Goal: Task Accomplishment & Management: Manage account settings

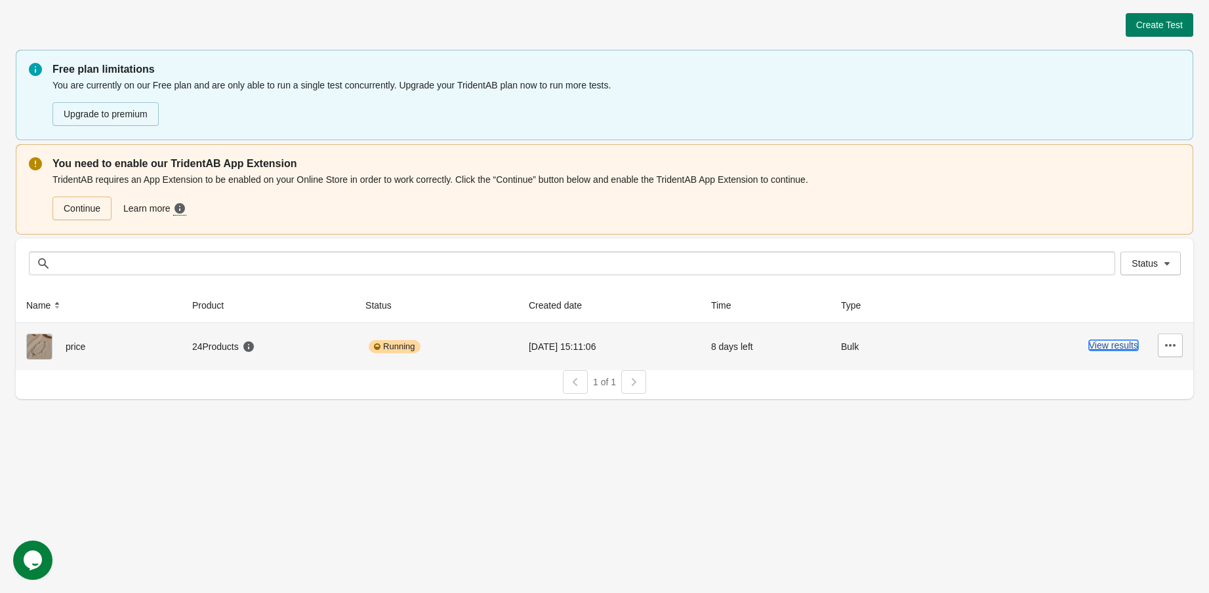
click at [1098, 347] on button "View results" at bounding box center [1113, 345] width 49 height 10
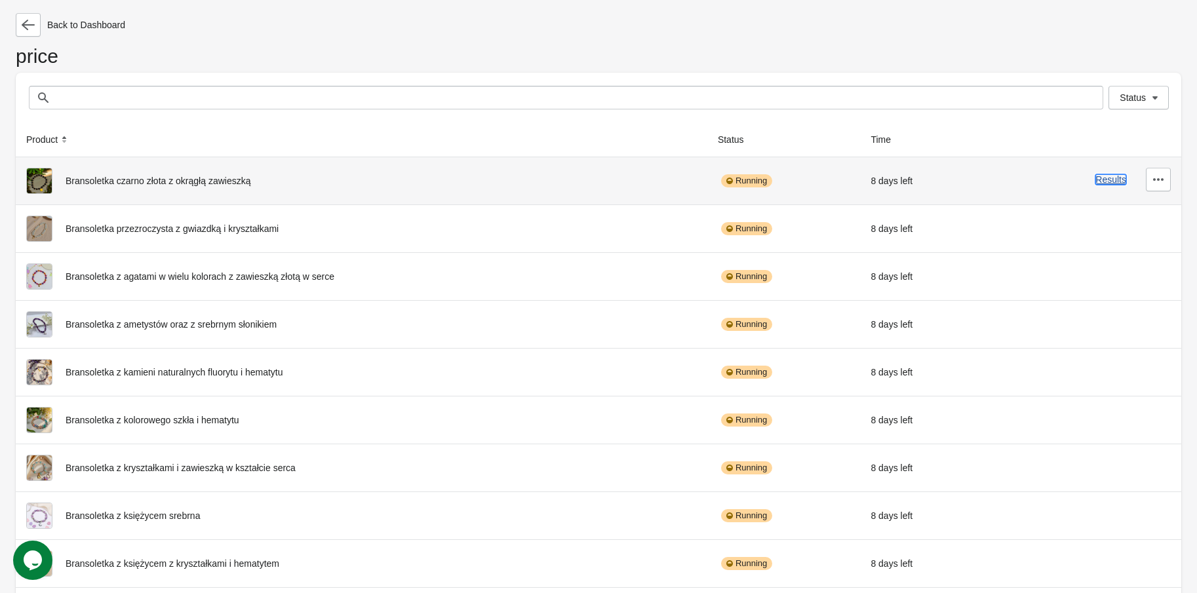
click at [1107, 184] on button "Results" at bounding box center [1111, 179] width 31 height 10
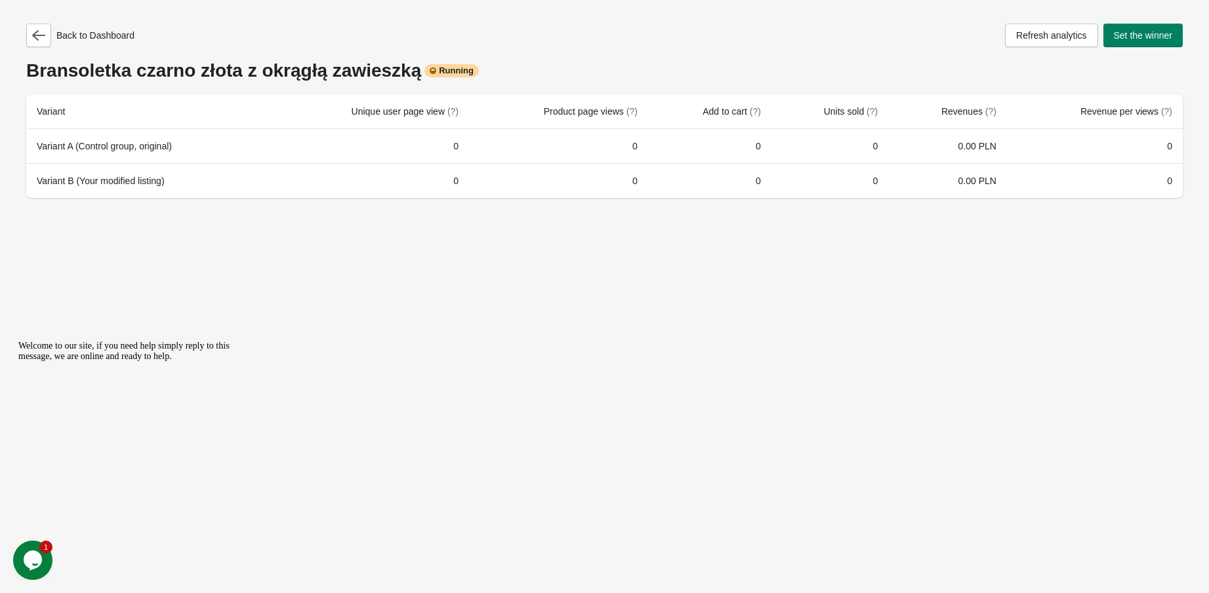
click at [33, 569] on icon "Chat widget" at bounding box center [33, 561] width 18 height 20
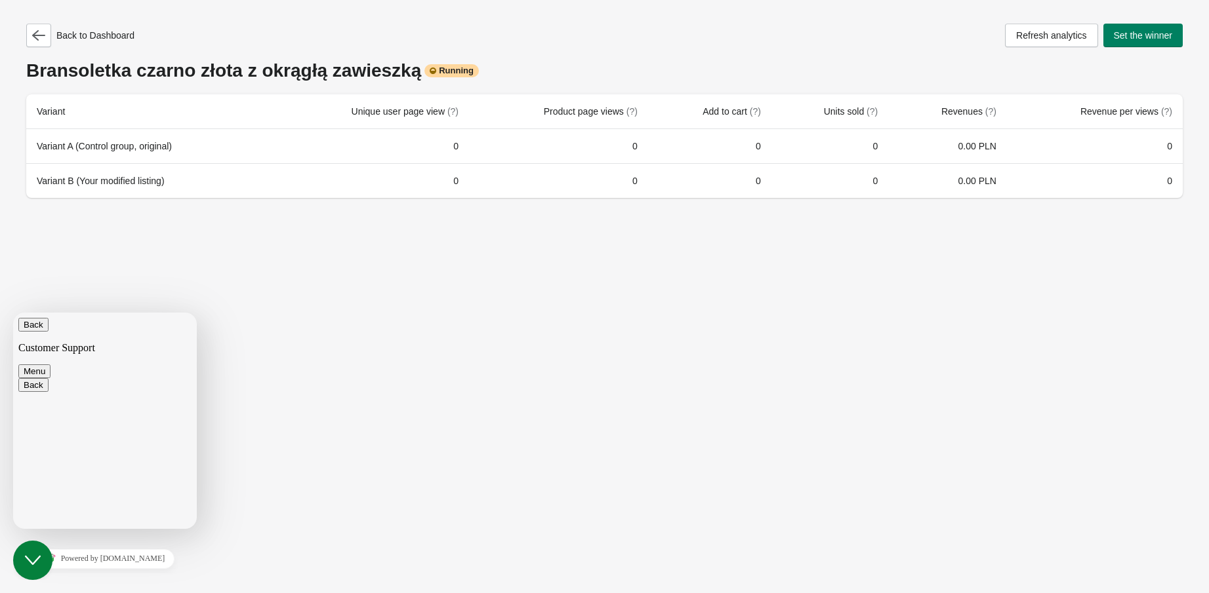
click at [33, 569] on button "Close Chat This icon closes the chat window." at bounding box center [32, 560] width 39 height 39
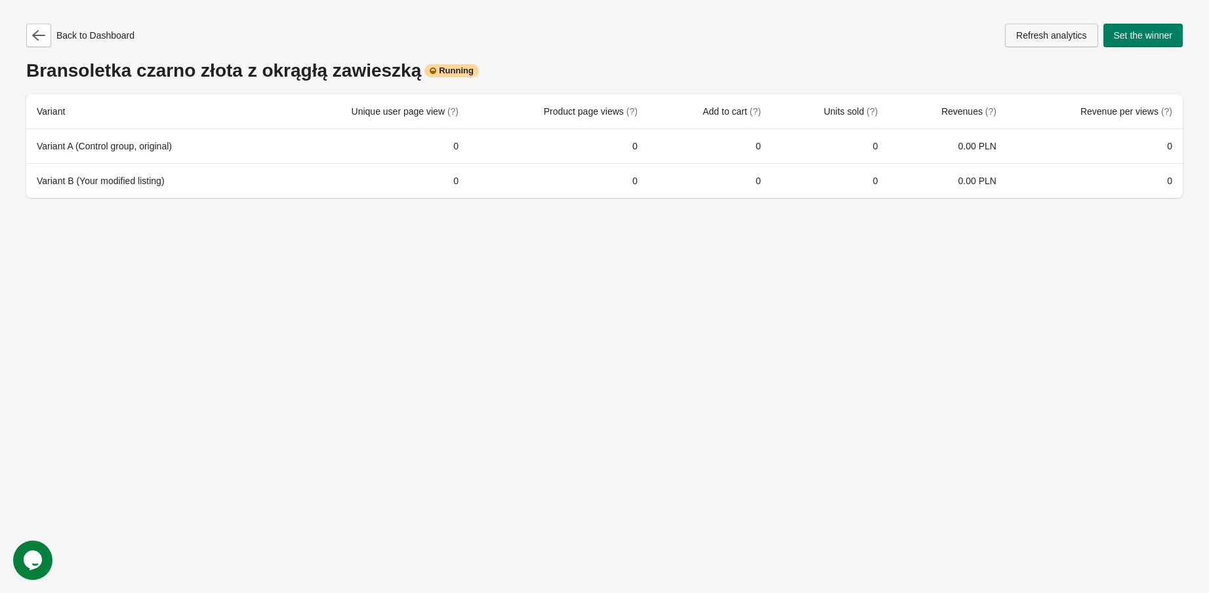
click at [1034, 30] on span "Refresh analytics" at bounding box center [1051, 35] width 70 height 10
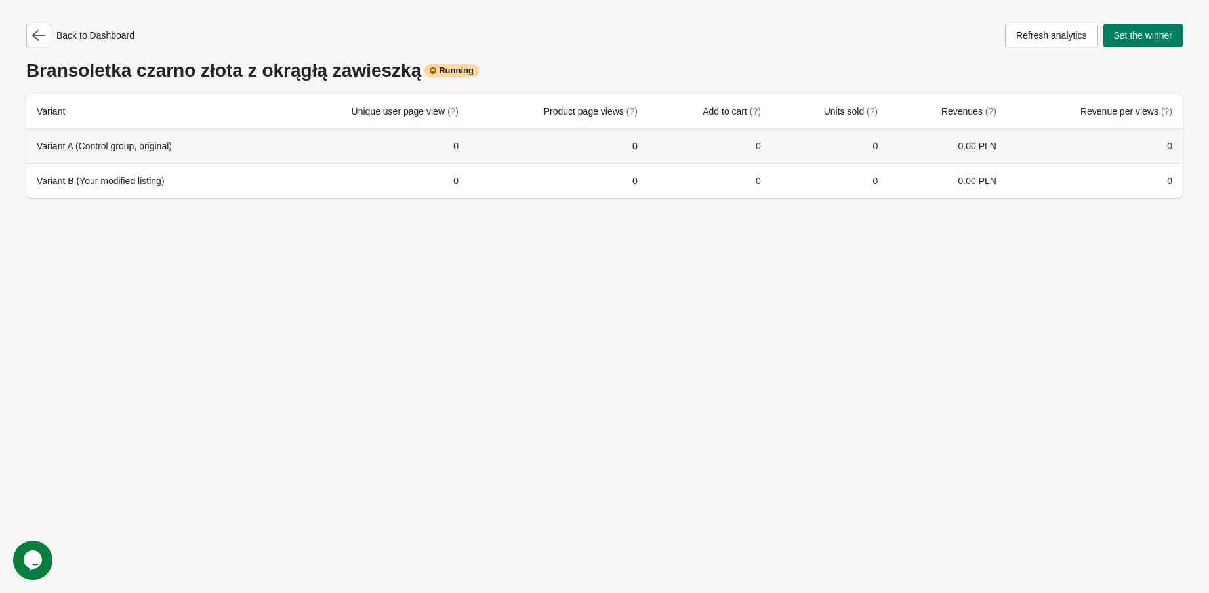
click at [807, 157] on td "0" at bounding box center [829, 146] width 117 height 34
click at [807, 147] on td "0" at bounding box center [829, 146] width 117 height 34
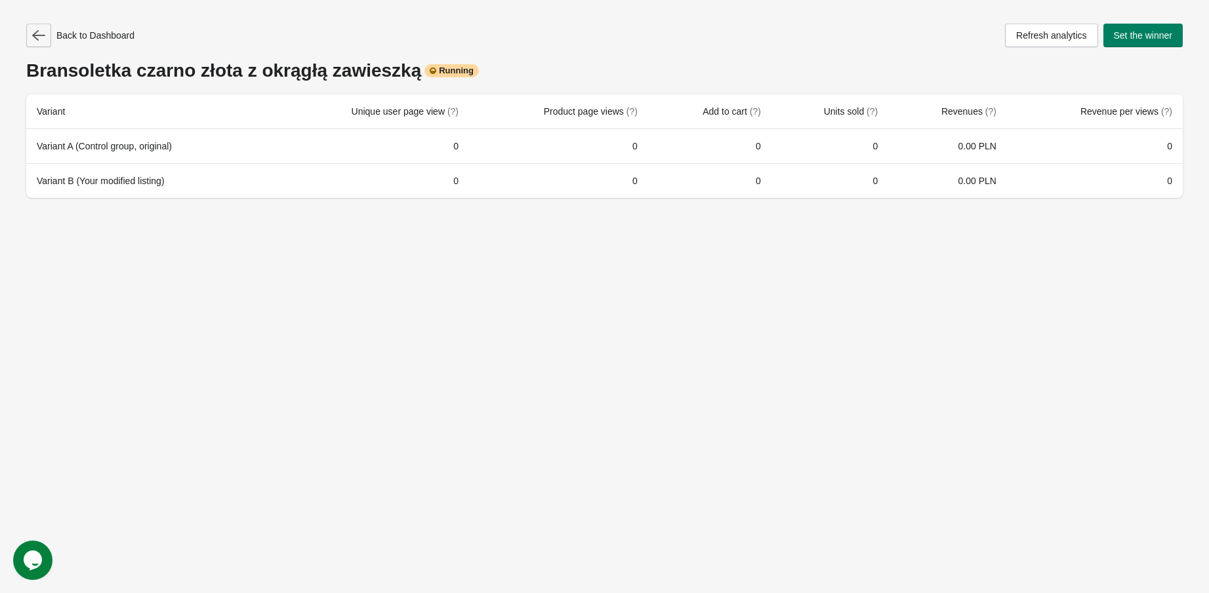
click at [42, 38] on icon "button" at bounding box center [38, 35] width 13 height 13
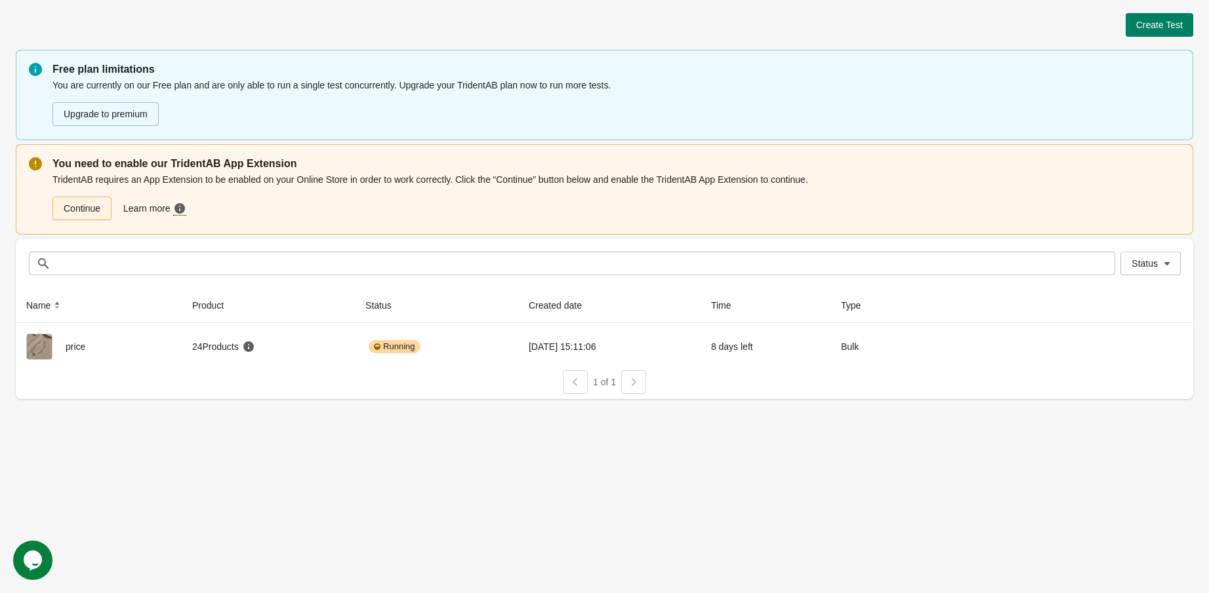
click at [89, 212] on link "Continue" at bounding box center [81, 209] width 59 height 24
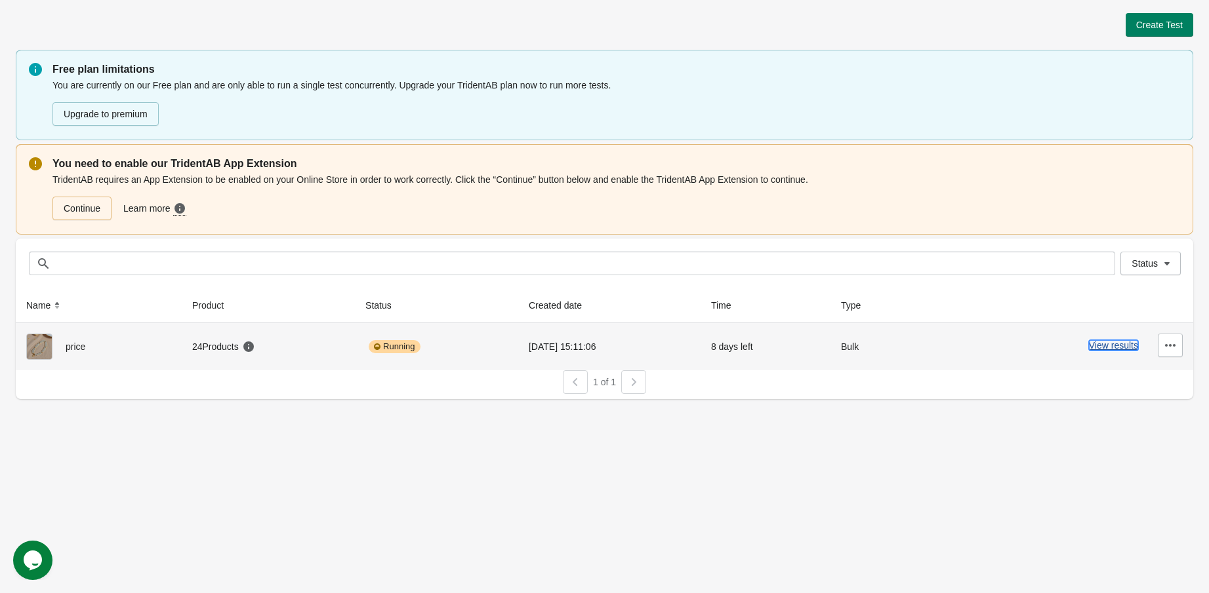
click at [1121, 348] on button "View results" at bounding box center [1113, 345] width 49 height 10
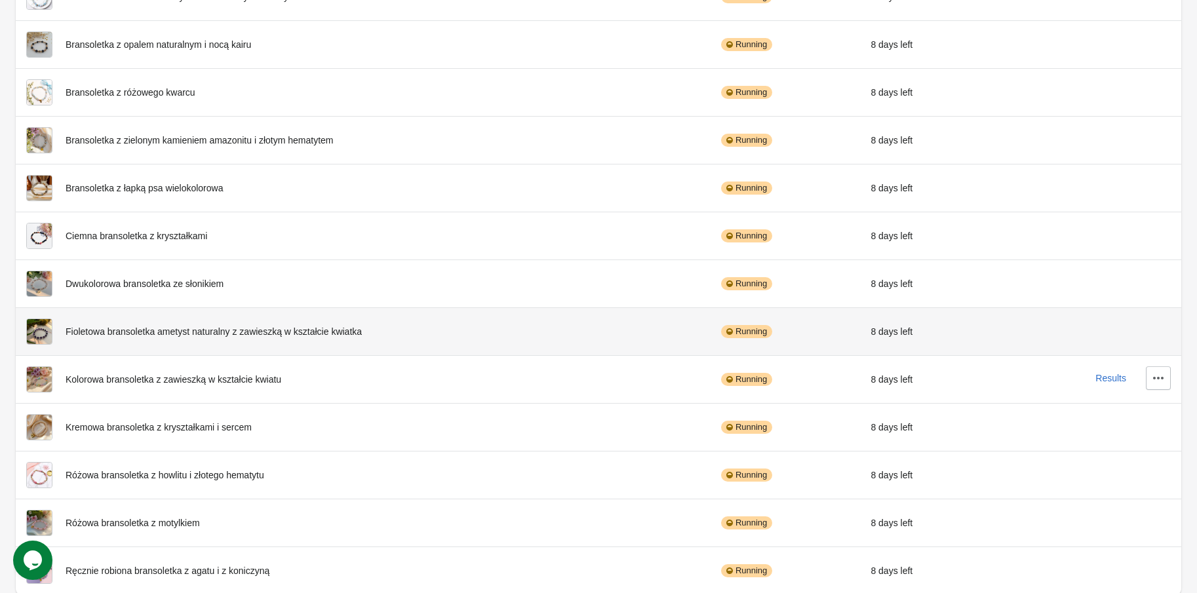
scroll to position [718, 0]
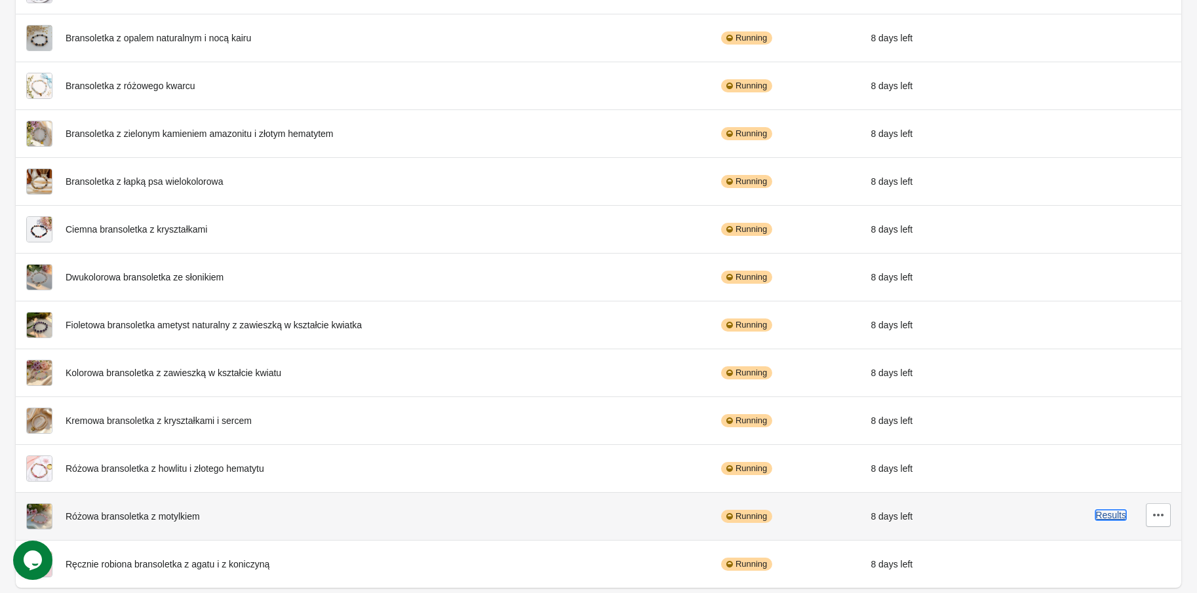
click at [1122, 515] on button "Results" at bounding box center [1111, 515] width 31 height 10
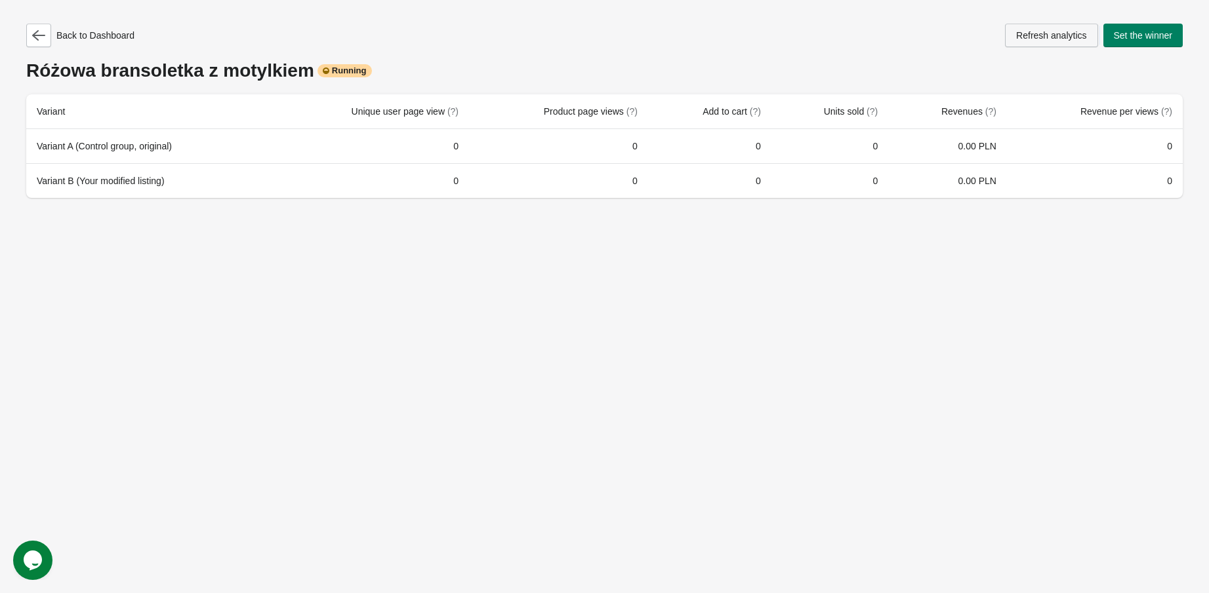
click at [1061, 37] on span "Refresh analytics" at bounding box center [1051, 35] width 70 height 10
click at [1062, 37] on span "Refresh analytics" at bounding box center [1051, 35] width 70 height 10
click at [36, 32] on icon "button" at bounding box center [38, 35] width 13 height 10
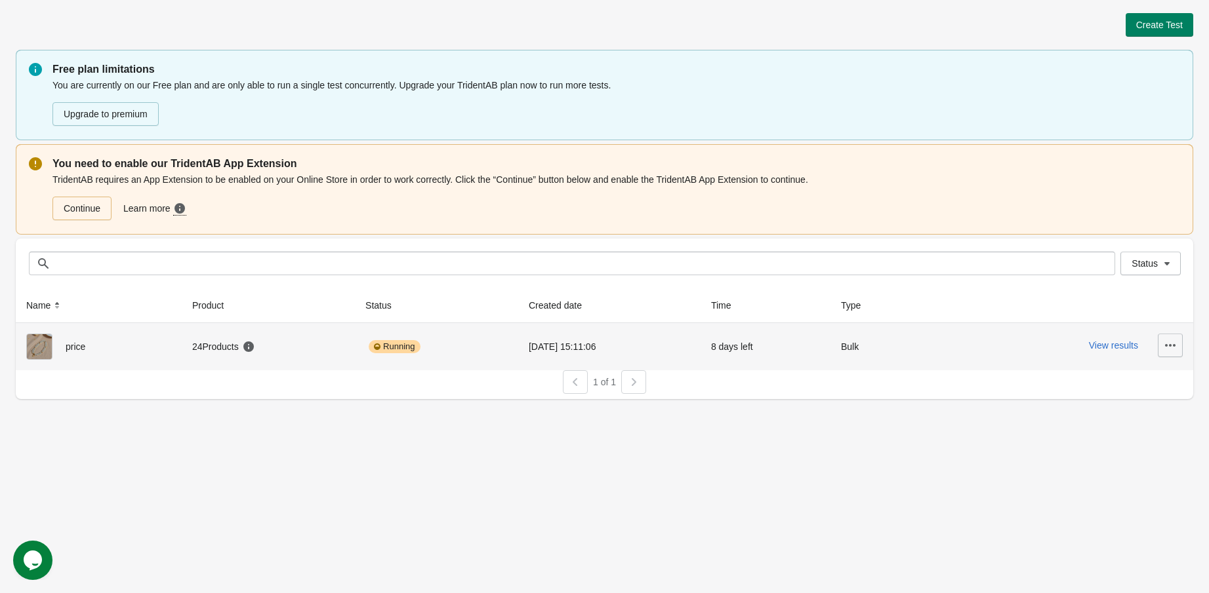
click at [1174, 350] on icon "button" at bounding box center [1169, 345] width 13 height 13
click at [1170, 347] on icon "button" at bounding box center [1169, 345] width 13 height 13
click at [1119, 348] on button "View results" at bounding box center [1113, 345] width 49 height 10
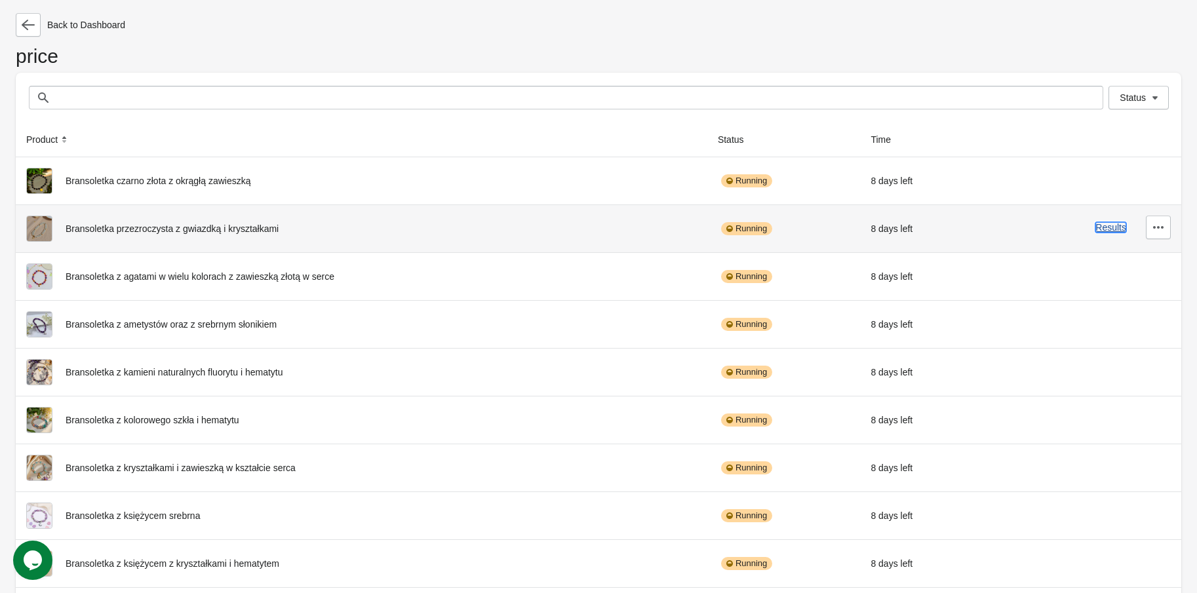
click at [1117, 231] on button "Results" at bounding box center [1111, 227] width 31 height 10
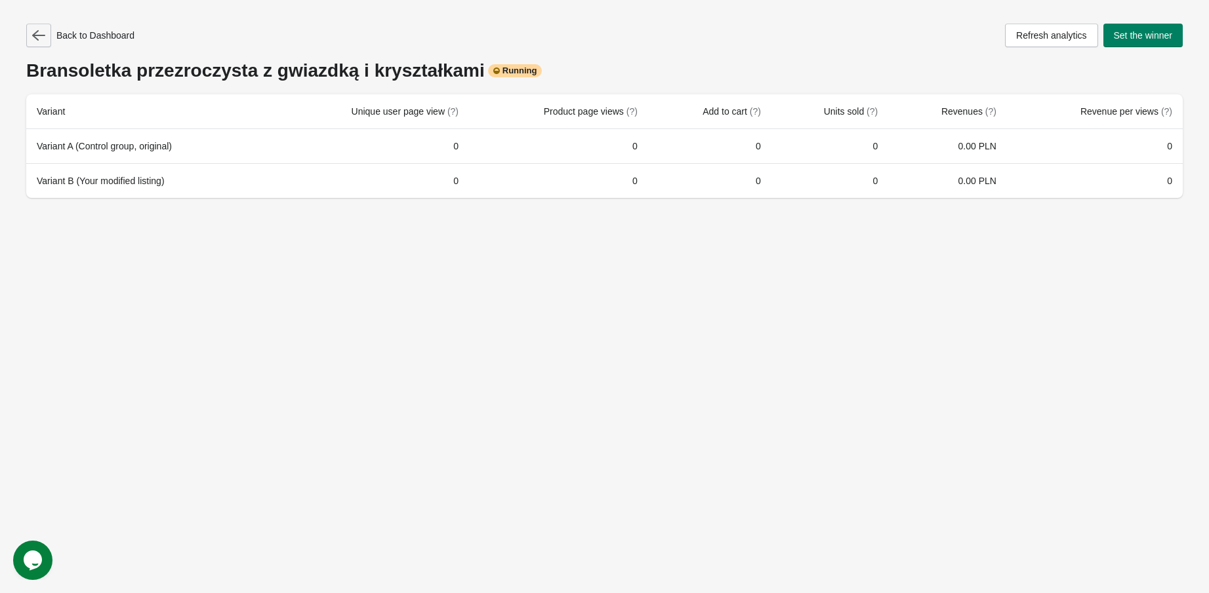
click at [37, 35] on icon "button" at bounding box center [38, 35] width 13 height 10
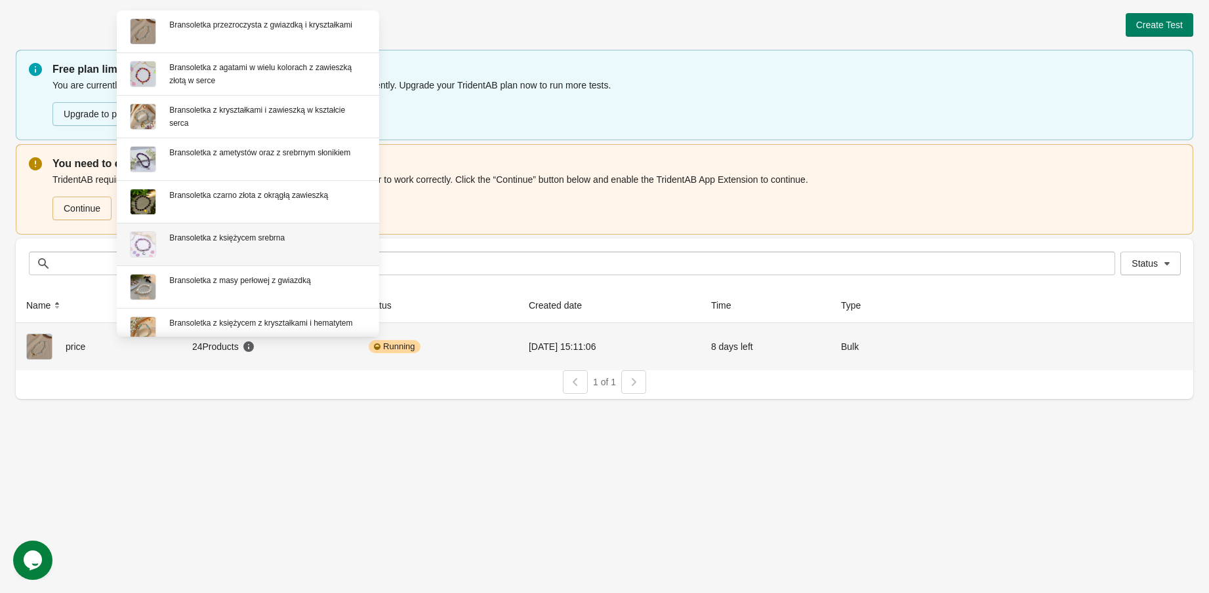
click at [247, 231] on div "Bransoletka z księżycem srebrna" at bounding box center [267, 237] width 197 height 13
click at [240, 247] on srebrna "Bransoletka z księżycem srebrna" at bounding box center [248, 245] width 262 height 42
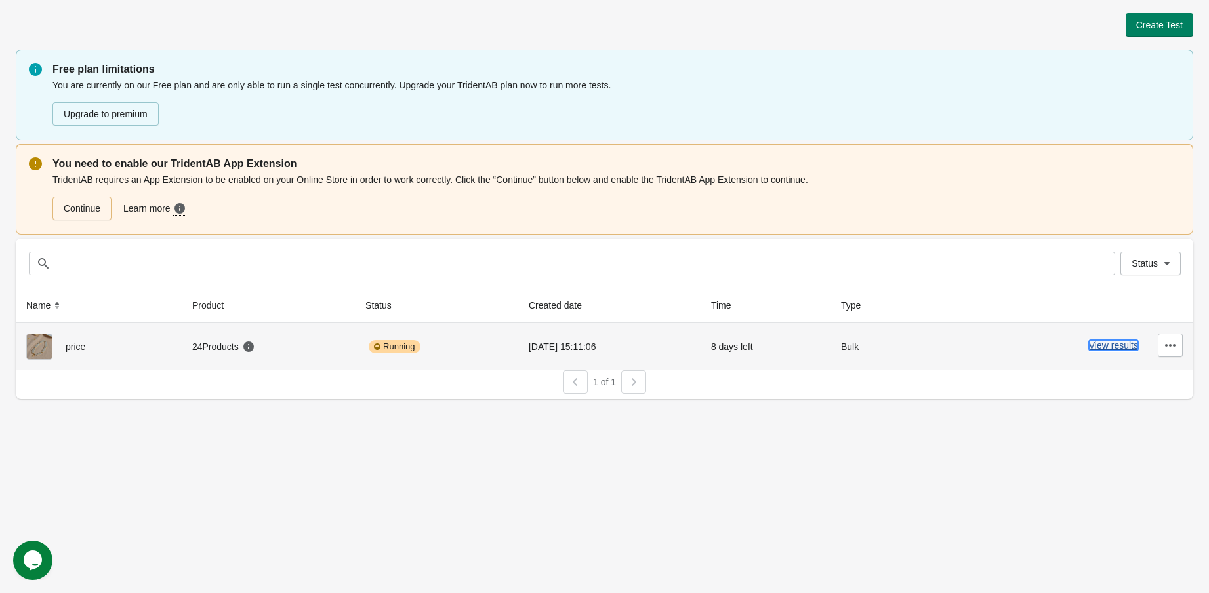
click at [1102, 350] on button "View results" at bounding box center [1113, 345] width 49 height 10
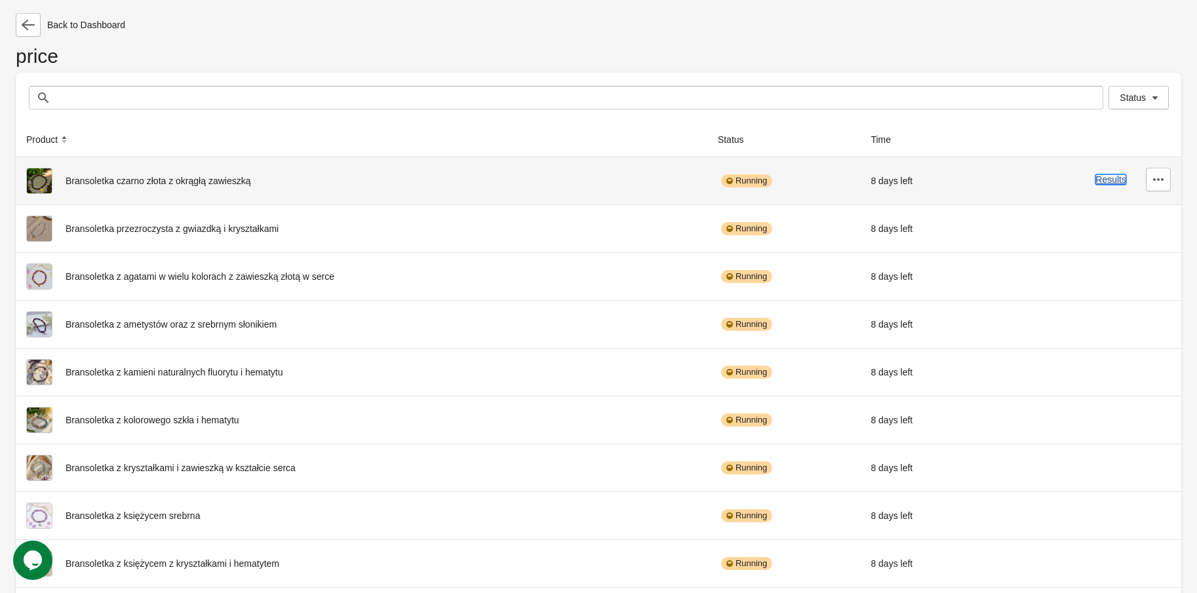
click at [1113, 184] on button "Results" at bounding box center [1111, 179] width 31 height 10
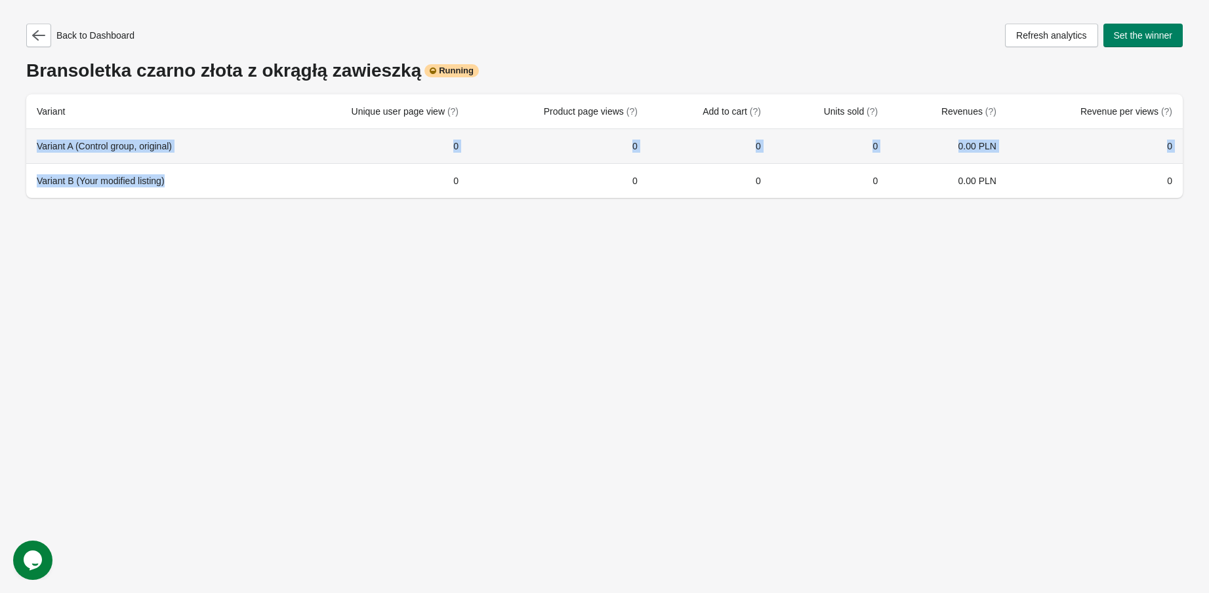
drag, startPoint x: 180, startPoint y: 187, endPoint x: 33, endPoint y: 146, distance: 152.0
click at [33, 146] on tbody "Variant A (Control group, original) 0 0 0 0 0.00 PLN 0 Variant B (Your modified…" at bounding box center [604, 163] width 1156 height 69
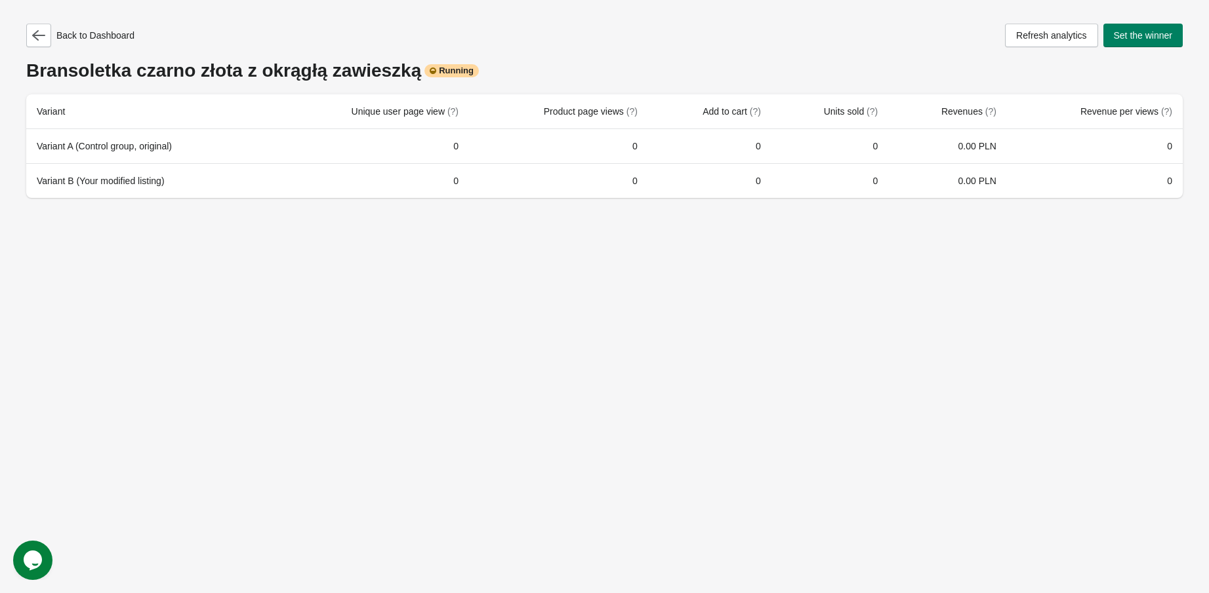
click at [228, 249] on div "Back to Dashboard Refresh analytics Set the winner Bransoletka czarno złota z o…" at bounding box center [604, 296] width 1209 height 593
click at [36, 33] on icon "button" at bounding box center [38, 35] width 13 height 10
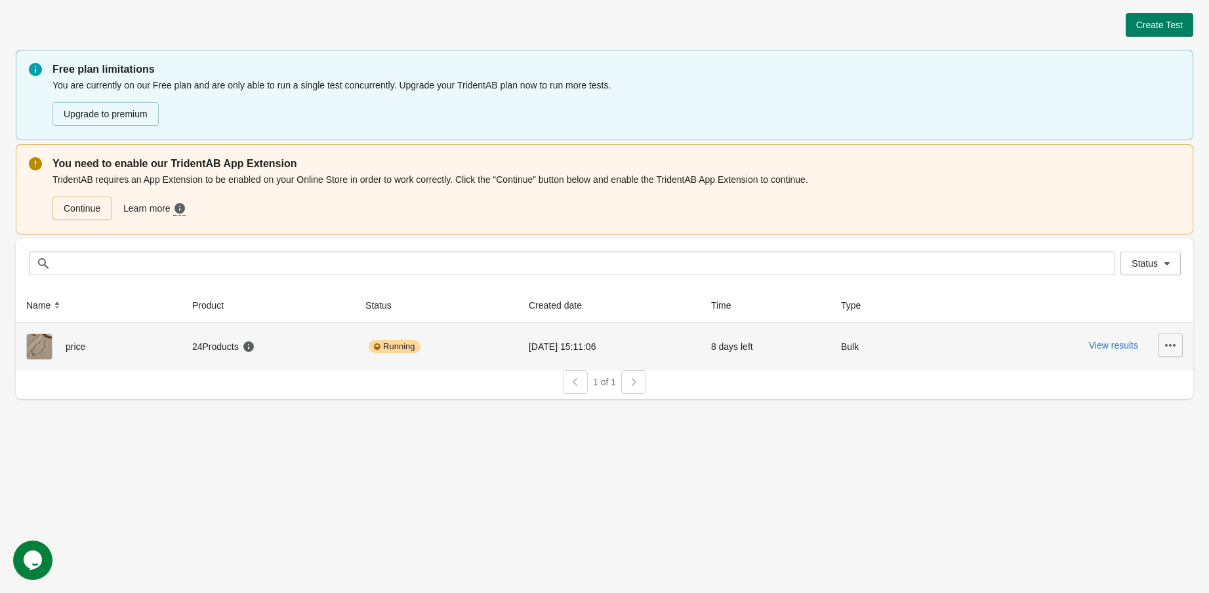
click at [1172, 344] on icon "button" at bounding box center [1170, 345] width 10 height 3
click at [1148, 430] on span "Finish" at bounding box center [1159, 433] width 26 height 13
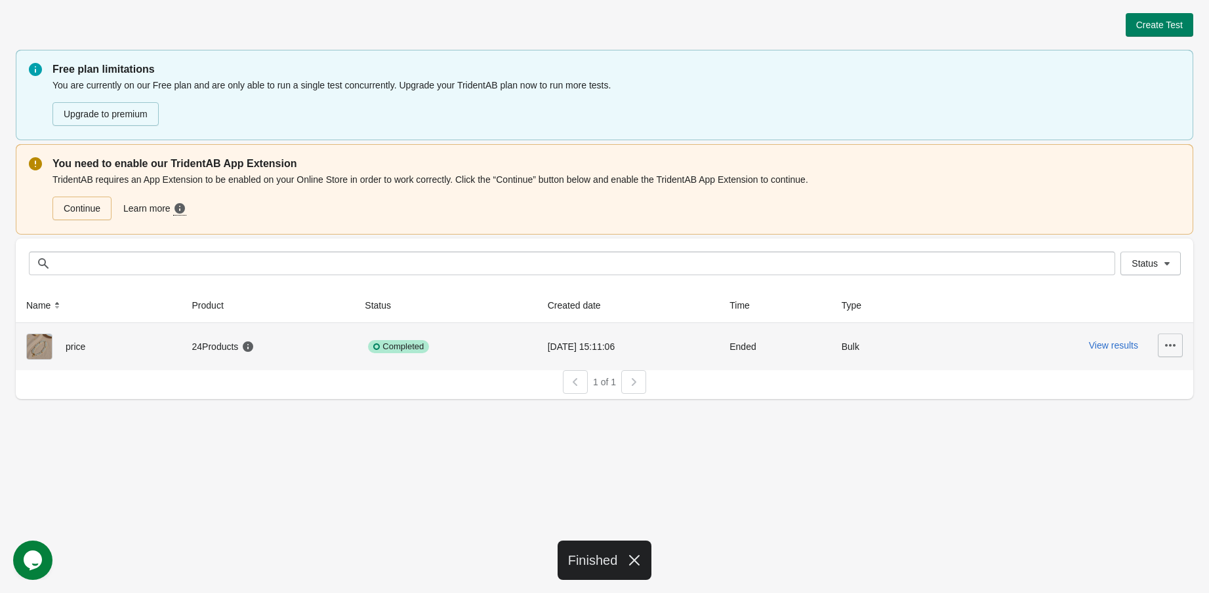
click at [1178, 350] on button "button" at bounding box center [1169, 346] width 25 height 24
click at [1165, 379] on span "Delete" at bounding box center [1159, 379] width 26 height 13
